Goal: Task Accomplishment & Management: Manage account settings

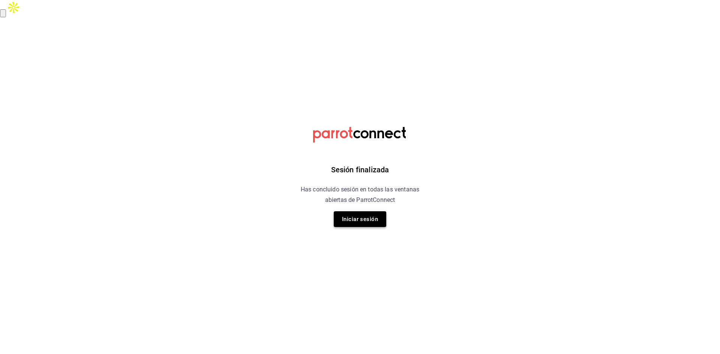
click at [372, 223] on button "Iniciar sesión" at bounding box center [360, 219] width 52 height 16
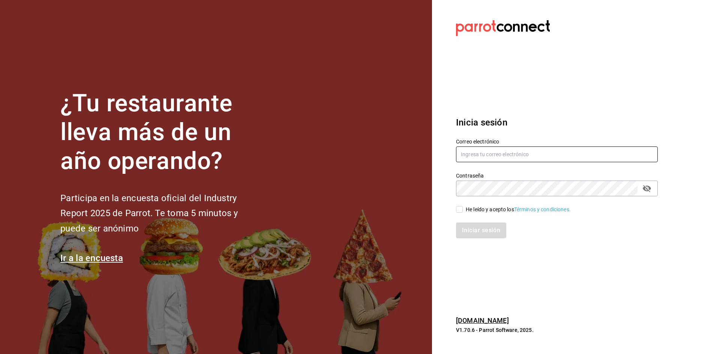
click at [471, 147] on input "text" at bounding box center [557, 155] width 202 height 16
type input "car0077@gmail.com"
click at [459, 214] on div "Iniciar sesión" at bounding box center [552, 226] width 211 height 25
click at [469, 224] on div "Iniciar sesión" at bounding box center [557, 231] width 202 height 16
click at [461, 210] on input "He leído y acepto los Términos y condiciones." at bounding box center [459, 209] width 7 height 7
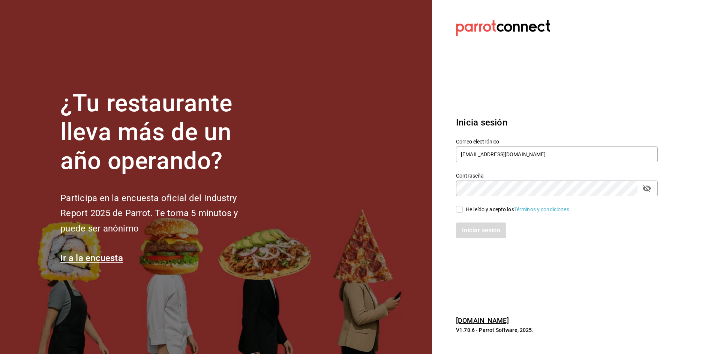
checkbox input "true"
click at [468, 225] on button "Iniciar sesión" at bounding box center [481, 231] width 51 height 16
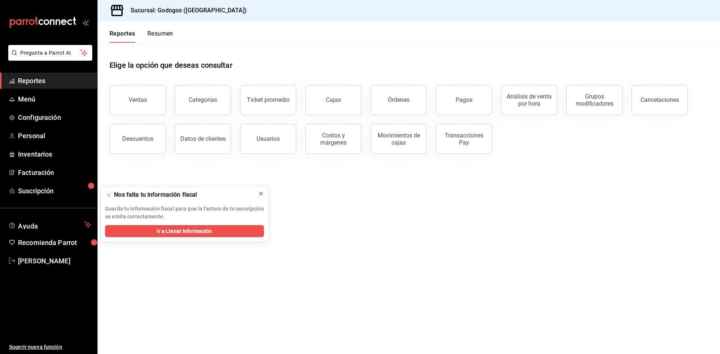
click at [261, 193] on icon at bounding box center [261, 194] width 6 height 6
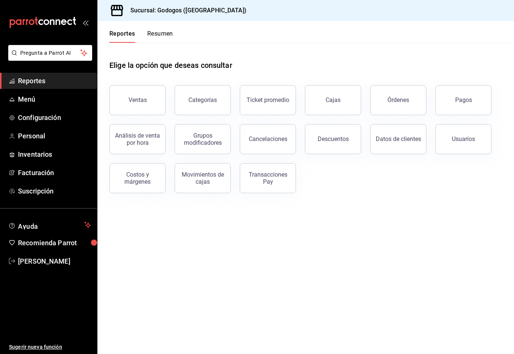
click at [207, 56] on div "Elige la opción que deseas consultar" at bounding box center [305, 59] width 393 height 33
click at [404, 101] on div "Órdenes" at bounding box center [399, 99] width 22 height 7
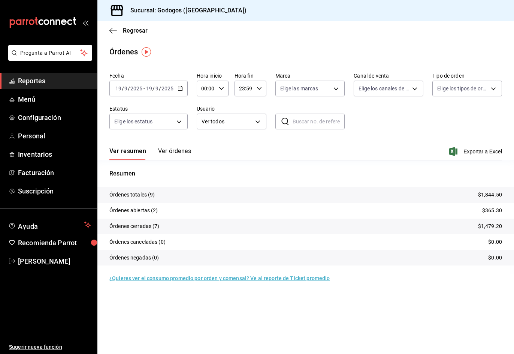
click at [181, 88] on icon "button" at bounding box center [180, 88] width 5 height 5
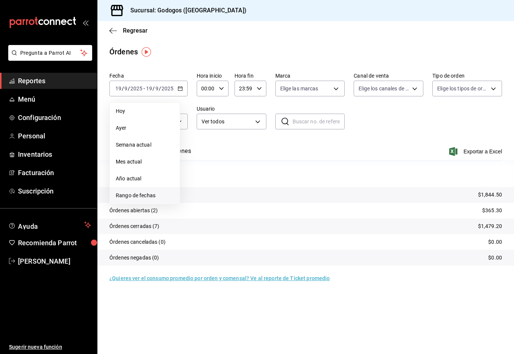
click at [146, 193] on span "Rango de fechas" at bounding box center [145, 196] width 58 height 8
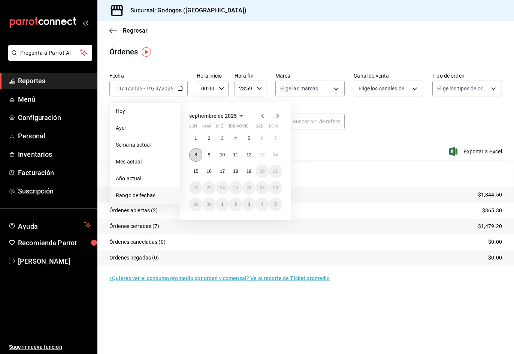
click at [195, 154] on abbr "8" at bounding box center [196, 154] width 3 height 5
click at [274, 155] on abbr "14" at bounding box center [275, 154] width 5 height 5
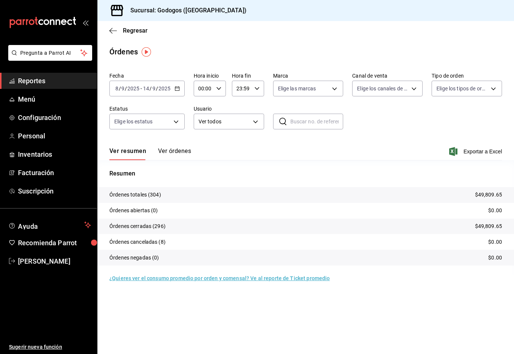
click at [178, 150] on button "Ver órdenes" at bounding box center [174, 153] width 33 height 13
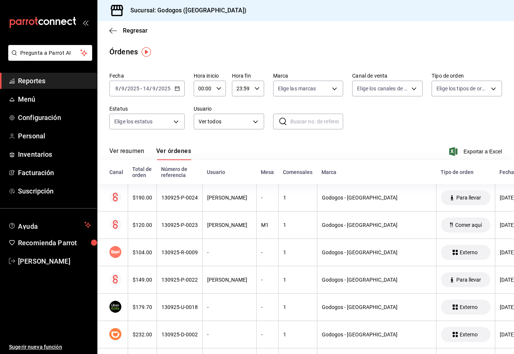
click at [403, 112] on div "Fecha 2025-09-08 8 / 9 / 2025 - 2025-09-14 14 / 9 / 2025 Hora inicio 00:00 Hora…" at bounding box center [305, 103] width 393 height 69
click at [476, 152] on span "Exportar a Excel" at bounding box center [476, 151] width 51 height 9
click at [132, 31] on span "Regresar" at bounding box center [135, 30] width 25 height 7
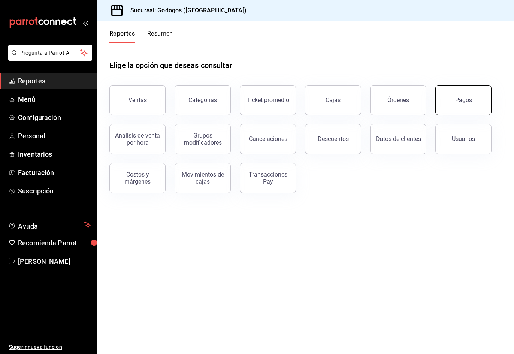
click at [466, 107] on button "Pagos" at bounding box center [464, 100] width 56 height 30
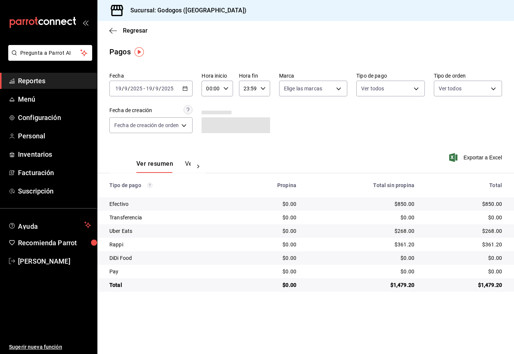
click at [188, 85] on div "2025-09-19 19 / 9 / 2025 - 2025-09-19 19 / 9 / 2025" at bounding box center [150, 89] width 83 height 16
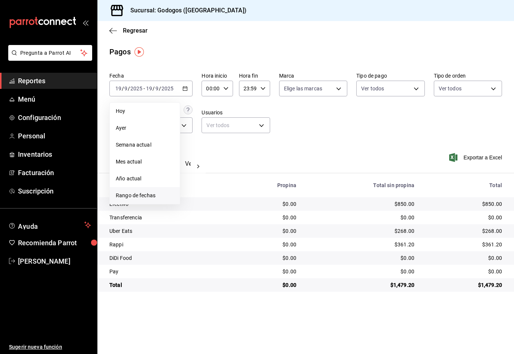
click at [150, 193] on span "Rango de fechas" at bounding box center [145, 196] width 58 height 8
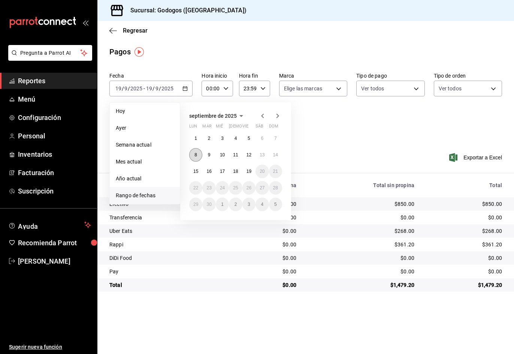
click at [199, 154] on button "8" at bounding box center [195, 154] width 13 height 13
click at [278, 153] on abbr "14" at bounding box center [275, 154] width 5 height 5
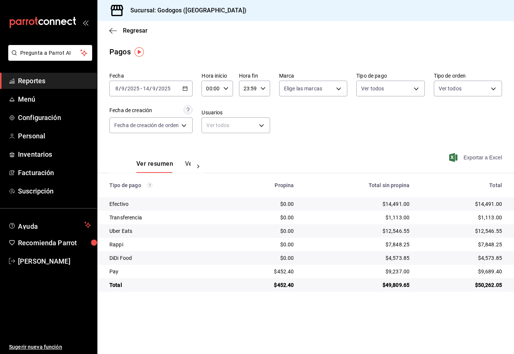
click at [465, 159] on span "Exportar a Excel" at bounding box center [476, 157] width 51 height 9
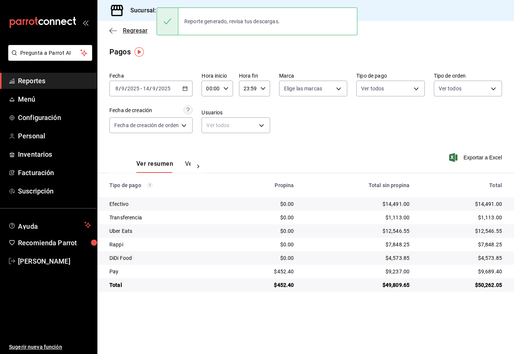
click at [128, 31] on span "Regresar" at bounding box center [135, 30] width 25 height 7
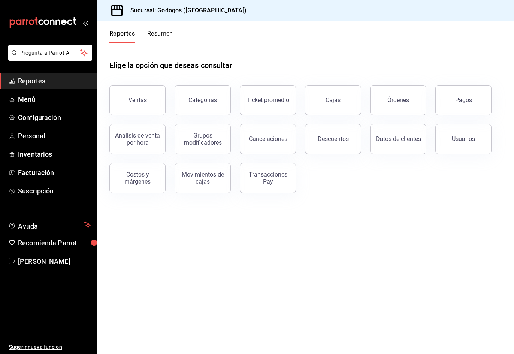
click at [161, 33] on button "Resumen" at bounding box center [160, 36] width 26 height 13
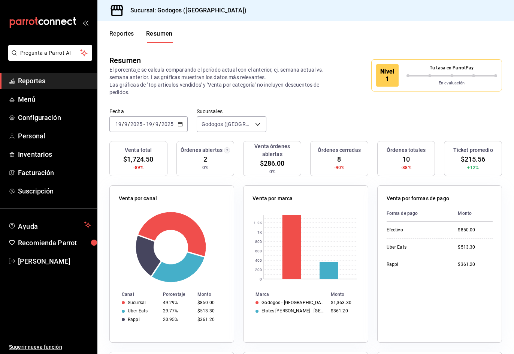
click at [181, 124] on icon "button" at bounding box center [180, 123] width 5 height 5
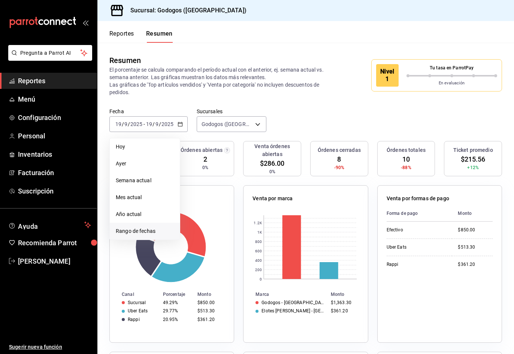
click at [138, 234] on span "Rango de fechas" at bounding box center [145, 231] width 58 height 8
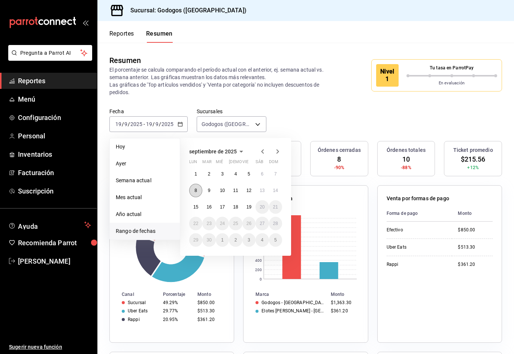
click at [199, 192] on button "8" at bounding box center [195, 190] width 13 height 13
click at [277, 191] on abbr "14" at bounding box center [275, 190] width 5 height 5
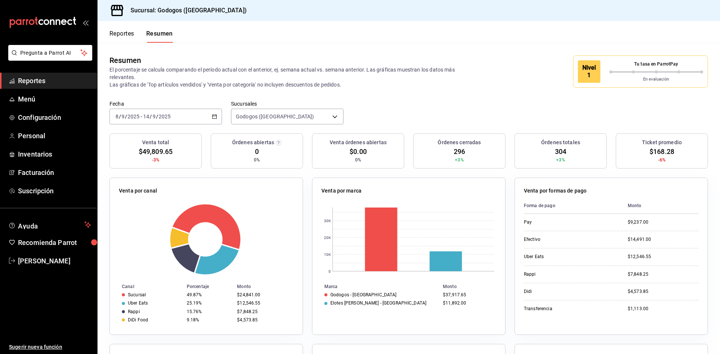
click at [119, 37] on button "Reportes" at bounding box center [121, 36] width 25 height 13
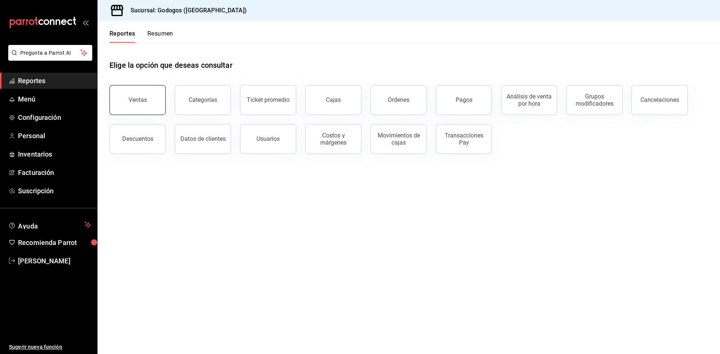
click at [125, 97] on button "Ventas" at bounding box center [137, 100] width 56 height 30
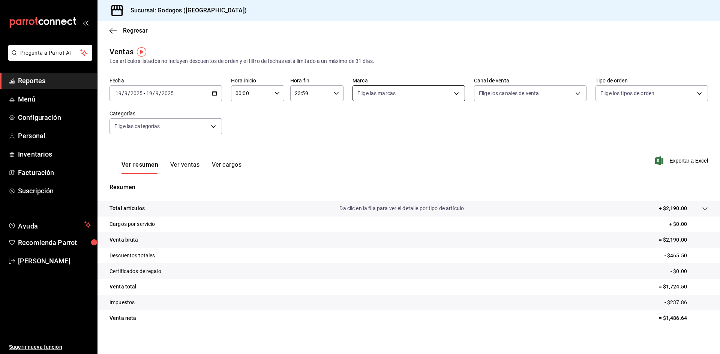
click at [456, 92] on body "Pregunta a Parrot AI Reportes Menú Configuración Personal Inventarios Facturaci…" at bounding box center [360, 186] width 720 height 372
click at [404, 153] on li "Godogos - [GEOGRAPHIC_DATA]" at bounding box center [418, 147] width 135 height 17
type input "f88750bd-a363-4eea-a372-f4e82ed3d2a9"
checkbox input "true"
click at [553, 96] on div at bounding box center [360, 177] width 720 height 354
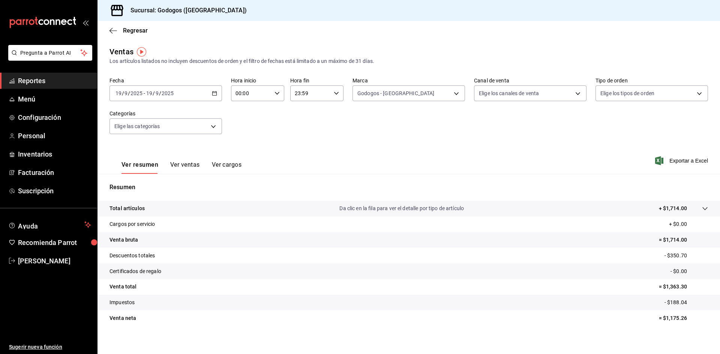
click at [553, 96] on body "Pregunta a Parrot AI Reportes Menú Configuración Personal Inventarios Facturaci…" at bounding box center [360, 186] width 720 height 372
click at [507, 198] on span "DiDi Food" at bounding box center [534, 198] width 87 height 8
type input "DIDI_FOOD"
checkbox input "true"
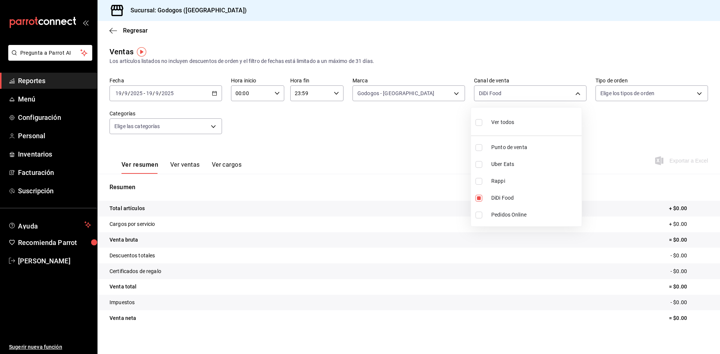
click at [643, 90] on div at bounding box center [360, 177] width 720 height 354
click at [207, 92] on div "2025-09-19 19 / 9 / 2025 - 2025-09-19 19 / 9 / 2025" at bounding box center [165, 93] width 112 height 16
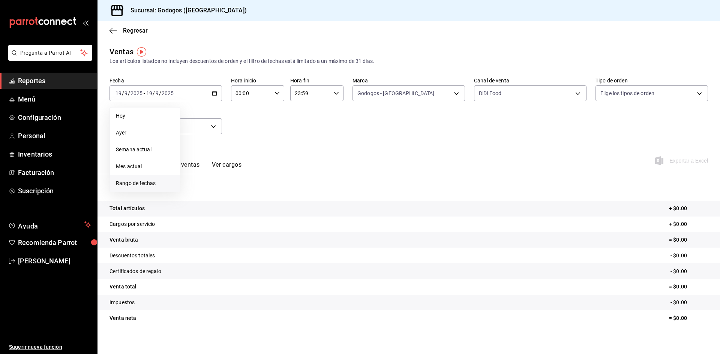
click at [139, 186] on span "Rango de fechas" at bounding box center [145, 184] width 58 height 8
click at [199, 158] on button "8" at bounding box center [195, 159] width 13 height 13
click at [270, 159] on button "14" at bounding box center [275, 159] width 13 height 13
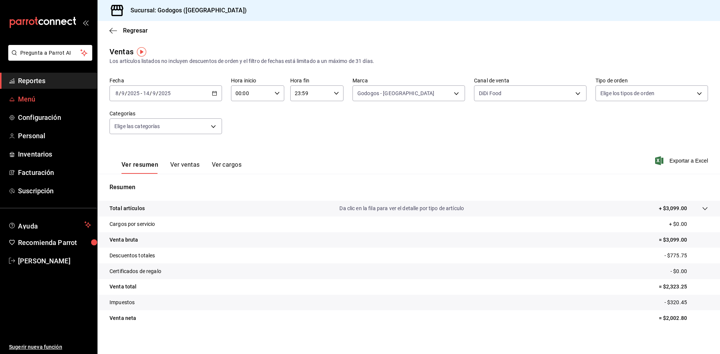
click at [33, 100] on span "Menú" at bounding box center [54, 99] width 73 height 10
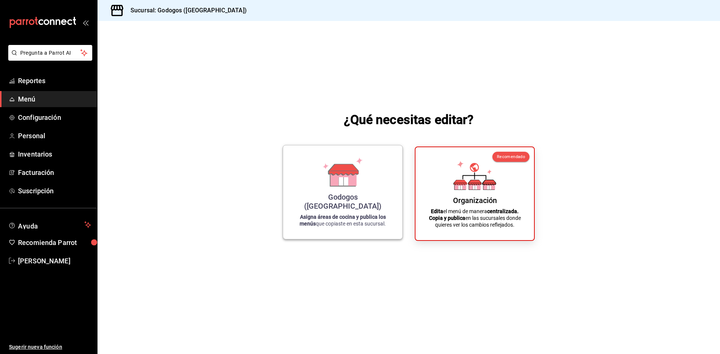
click at [312, 187] on div "Godogos (Monterrey) Asigna áreas de cocina y publica los menús que copiaste en …" at bounding box center [342, 192] width 101 height 82
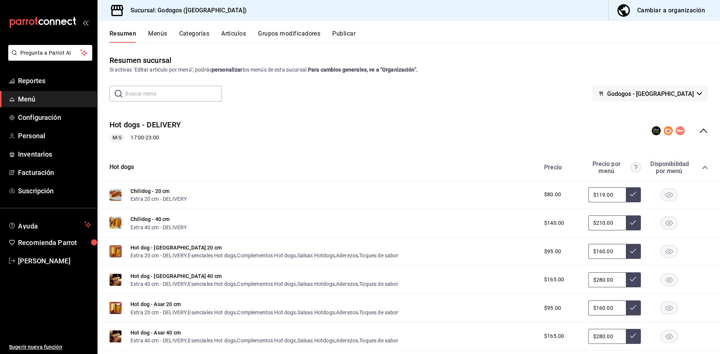
click at [235, 36] on button "Artículos" at bounding box center [233, 36] width 25 height 13
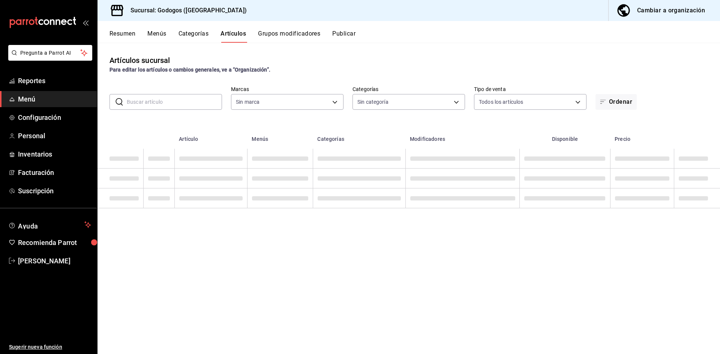
type input "f88750bd-a363-4eea-a372-f4e82ed3d2a9,3a7f3da2-7046-47ea-a0e2-eed43982f75a"
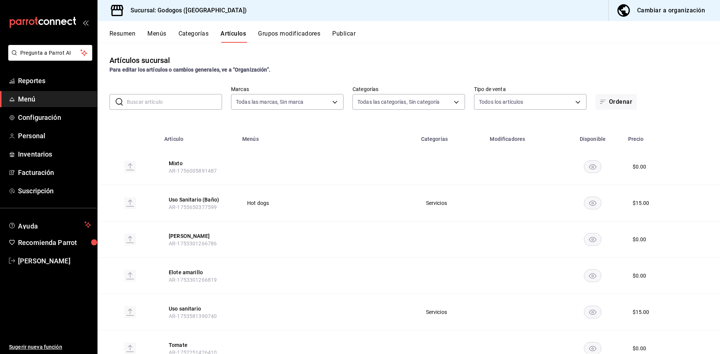
type input "b4dacadb-1093-4555-ba81-bc9e3b86319f,5962cde9-9048-4af2-ad47-e471b16f5af0,c7bce…"
click at [160, 35] on button "Menús" at bounding box center [156, 36] width 19 height 13
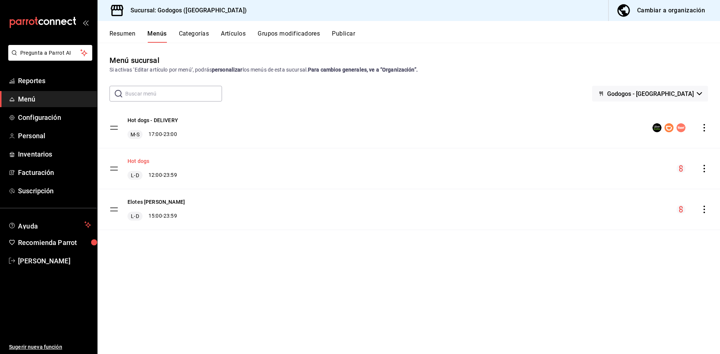
click at [140, 158] on button "Hot dogs" at bounding box center [138, 160] width 22 height 7
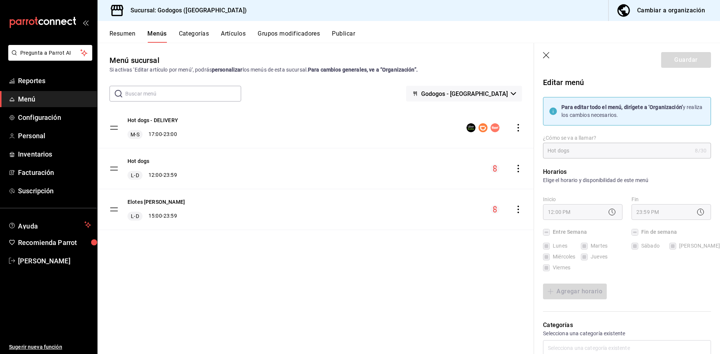
click at [166, 97] on input "text" at bounding box center [183, 93] width 116 height 15
click at [547, 55] on icon "button" at bounding box center [546, 55] width 7 height 7
checkbox input "false"
type input "1758329424936"
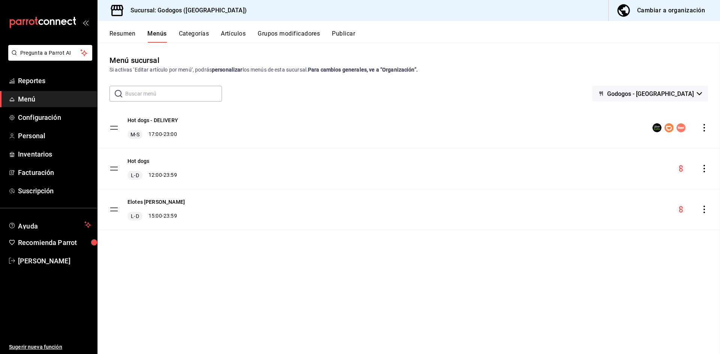
checkbox input "false"
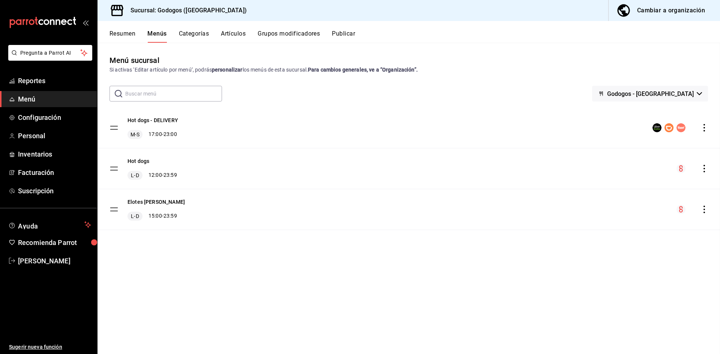
checkbox input "false"
click at [237, 33] on button "Artículos" at bounding box center [233, 36] width 25 height 13
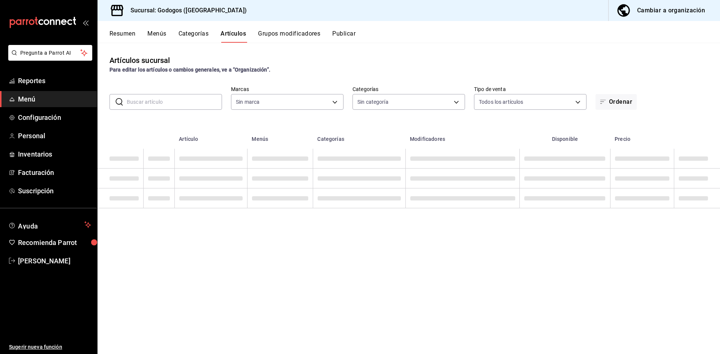
type input "f88750bd-a363-4eea-a372-f4e82ed3d2a9,3a7f3da2-7046-47ea-a0e2-eed43982f75a"
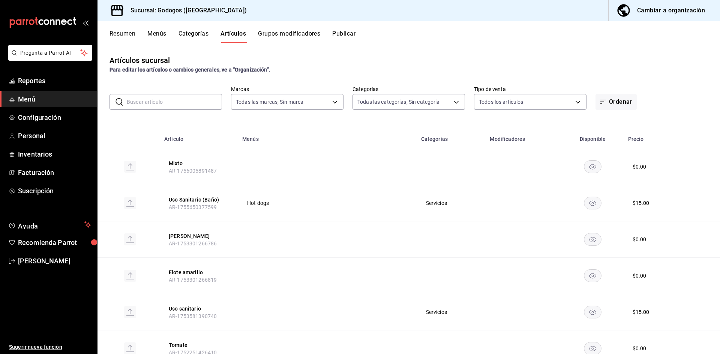
type input "b4dacadb-1093-4555-ba81-bc9e3b86319f,5962cde9-9048-4af2-ad47-e471b16f5af0,c7bce…"
click at [178, 103] on input "text" at bounding box center [174, 101] width 95 height 15
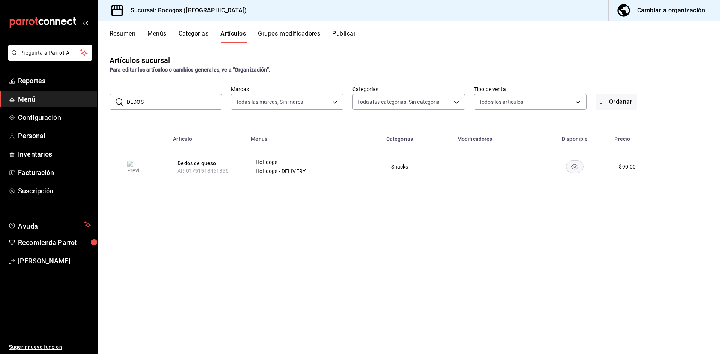
drag, startPoint x: 134, startPoint y: 103, endPoint x: 124, endPoint y: 102, distance: 9.8
click at [124, 102] on div "​ DEDOS ​" at bounding box center [165, 102] width 112 height 16
click at [141, 103] on input "DEDOS" at bounding box center [174, 101] width 95 height 15
drag, startPoint x: 146, startPoint y: 101, endPoint x: 115, endPoint y: 101, distance: 30.7
click at [115, 101] on div "​ DEDOS ​" at bounding box center [165, 102] width 112 height 16
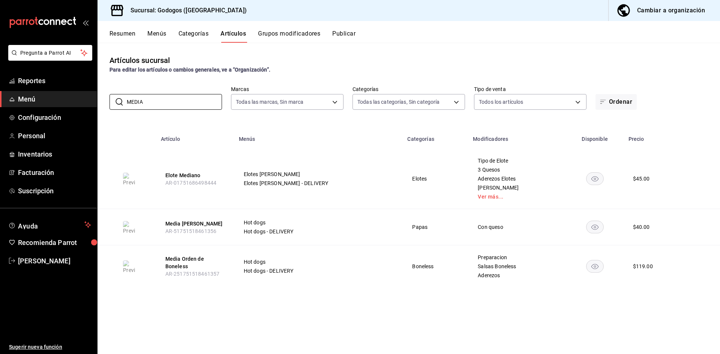
type input "MEDIA"
drag, startPoint x: 142, startPoint y: 106, endPoint x: 118, endPoint y: 103, distance: 23.4
click at [118, 103] on div "​ MEDIA ​" at bounding box center [165, 102] width 112 height 16
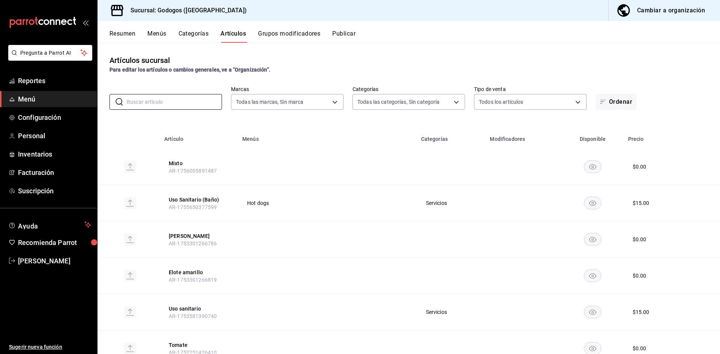
click at [333, 72] on div "Para editar los artículos o cambios generales, ve a “Organización”." at bounding box center [408, 70] width 598 height 8
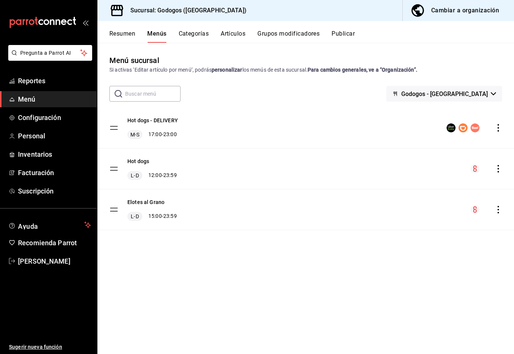
click at [109, 28] on div "Resumen Menús Categorías Artículos Grupos modificadores Publicar" at bounding box center [305, 32] width 417 height 22
click at [112, 31] on button "Resumen" at bounding box center [122, 36] width 26 height 13
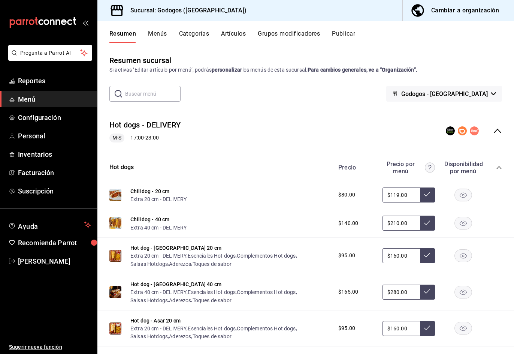
click at [126, 34] on button "Resumen" at bounding box center [122, 36] width 27 height 13
click at [48, 83] on span "Reportes" at bounding box center [54, 81] width 73 height 10
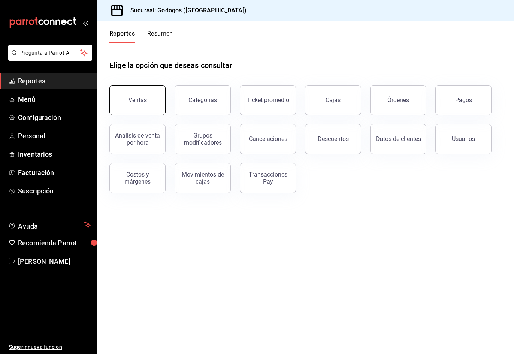
click at [133, 92] on button "Ventas" at bounding box center [137, 100] width 56 height 30
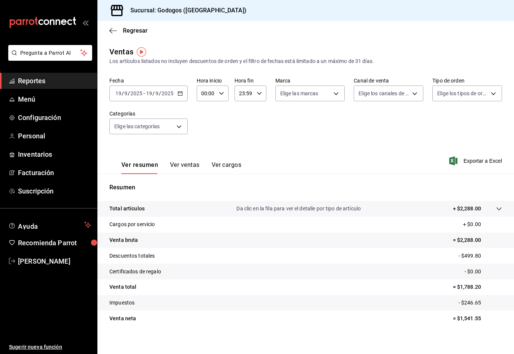
click at [196, 165] on button "Ver ventas" at bounding box center [185, 167] width 30 height 13
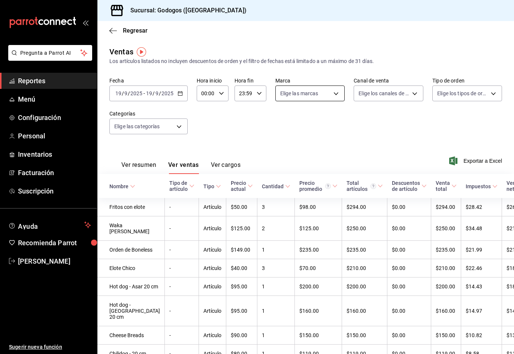
click at [328, 94] on body "Pregunta a Parrot AI Reportes Menú Configuración Personal Inventarios Facturaci…" at bounding box center [257, 185] width 514 height 371
click at [301, 144] on span "Godogos - [GEOGRAPHIC_DATA]" at bounding box center [339, 148] width 91 height 8
type input "f88750bd-a363-4eea-a372-f4e82ed3d2a9"
checkbox input "true"
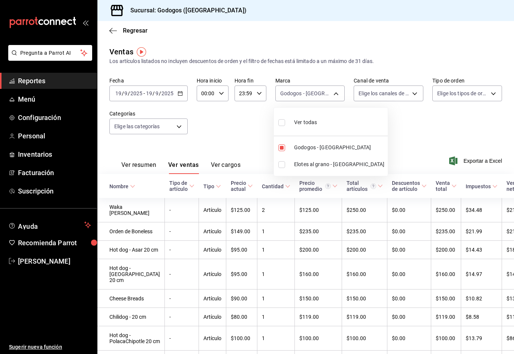
click at [254, 135] on div at bounding box center [257, 177] width 514 height 354
